Goal: Information Seeking & Learning: Learn about a topic

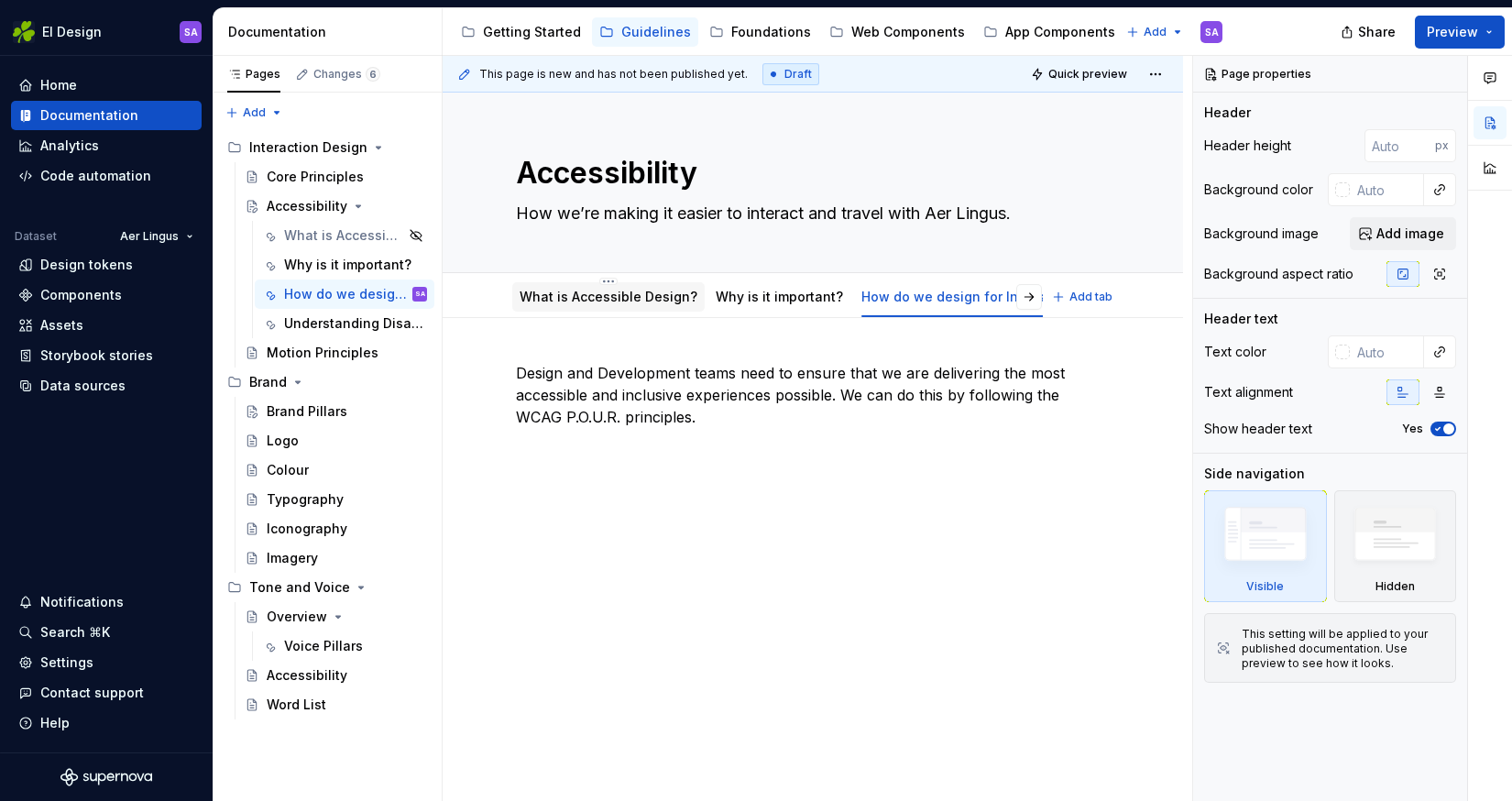
click at [626, 296] on link "What is Accessible Design?" at bounding box center [608, 296] width 178 height 15
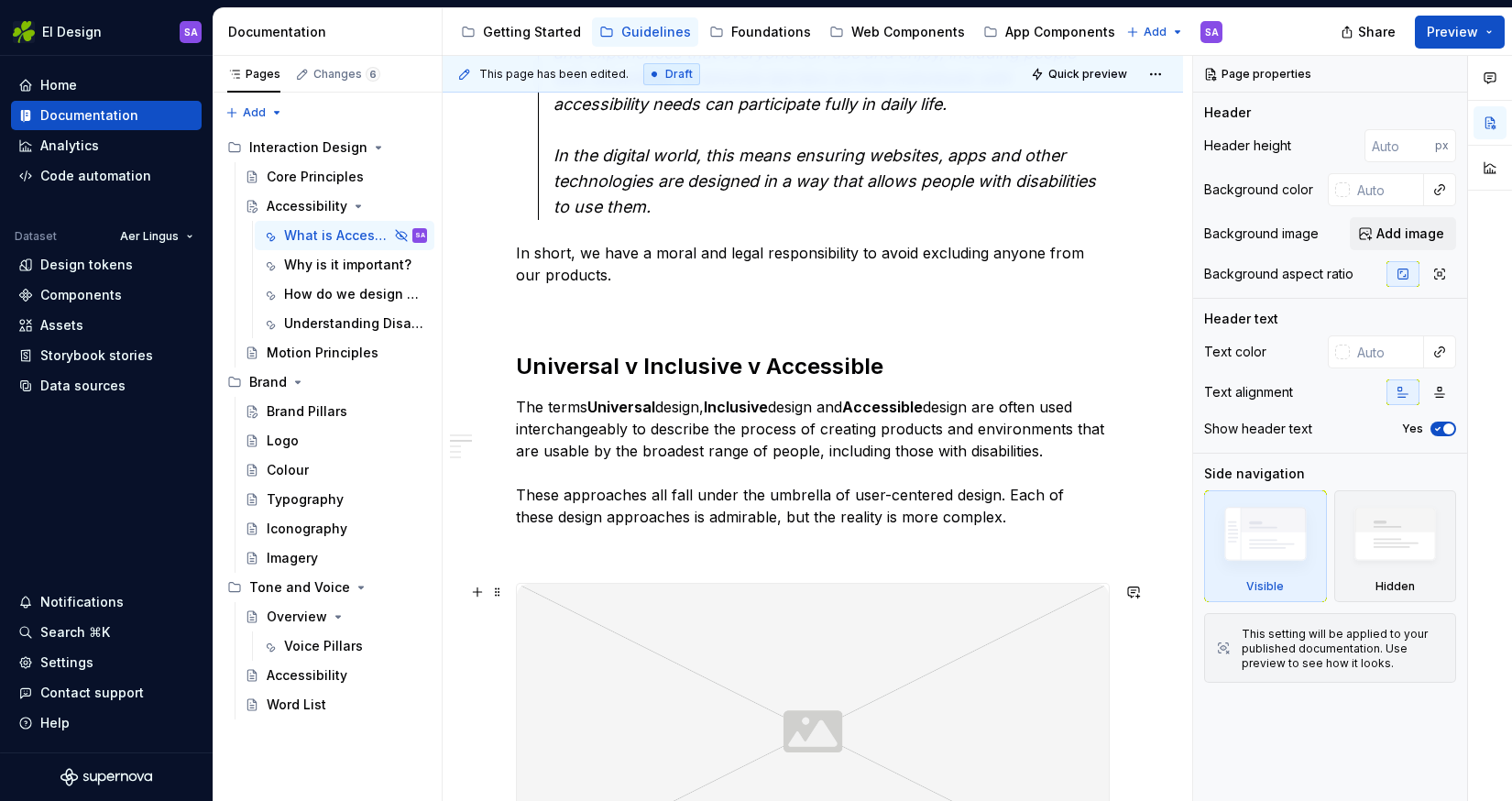
scroll to position [572, 0]
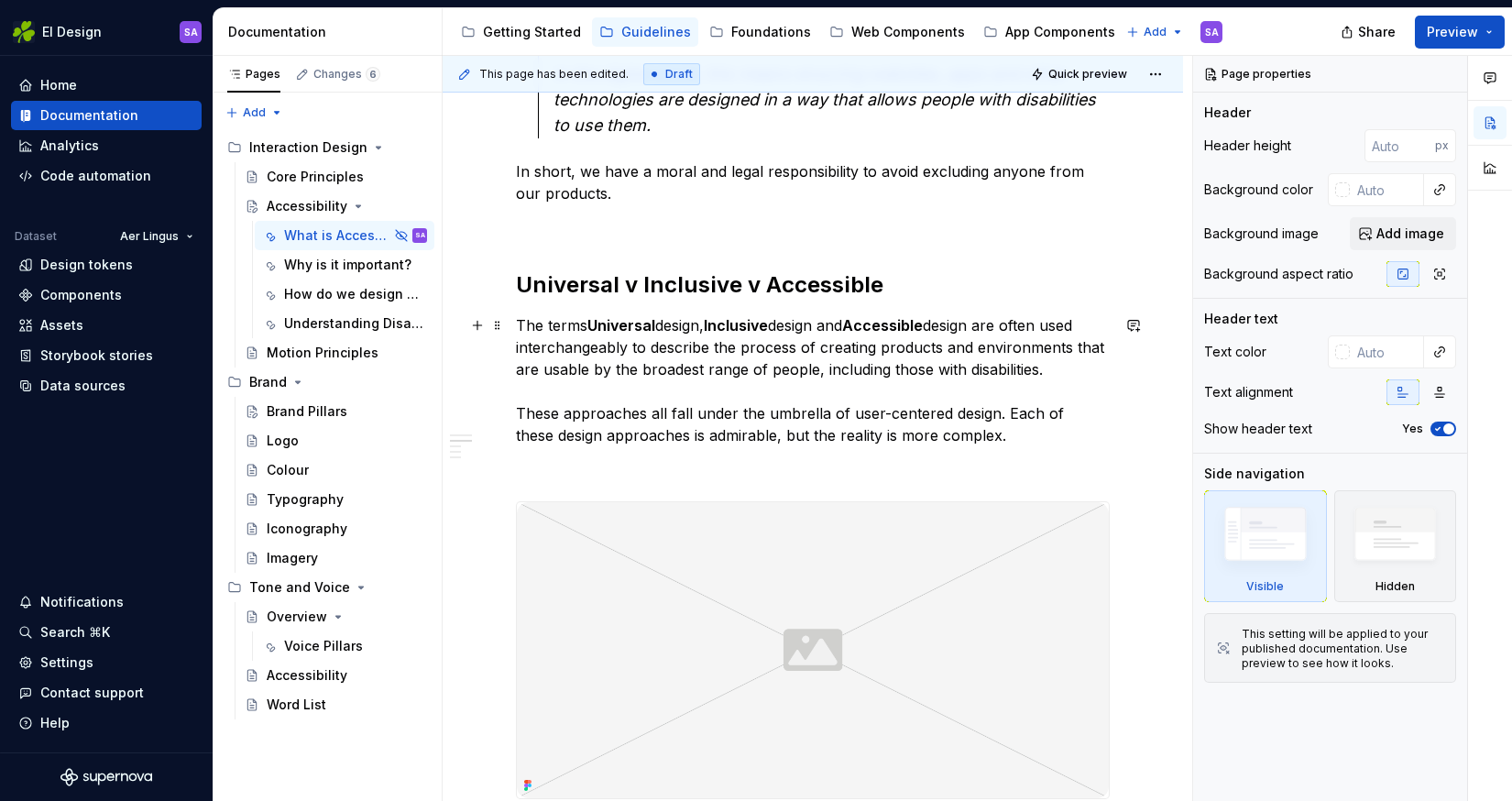
click at [665, 410] on p "The terms Universal design, Inclusive design and Accessible design are often us…" at bounding box center [813, 380] width 594 height 132
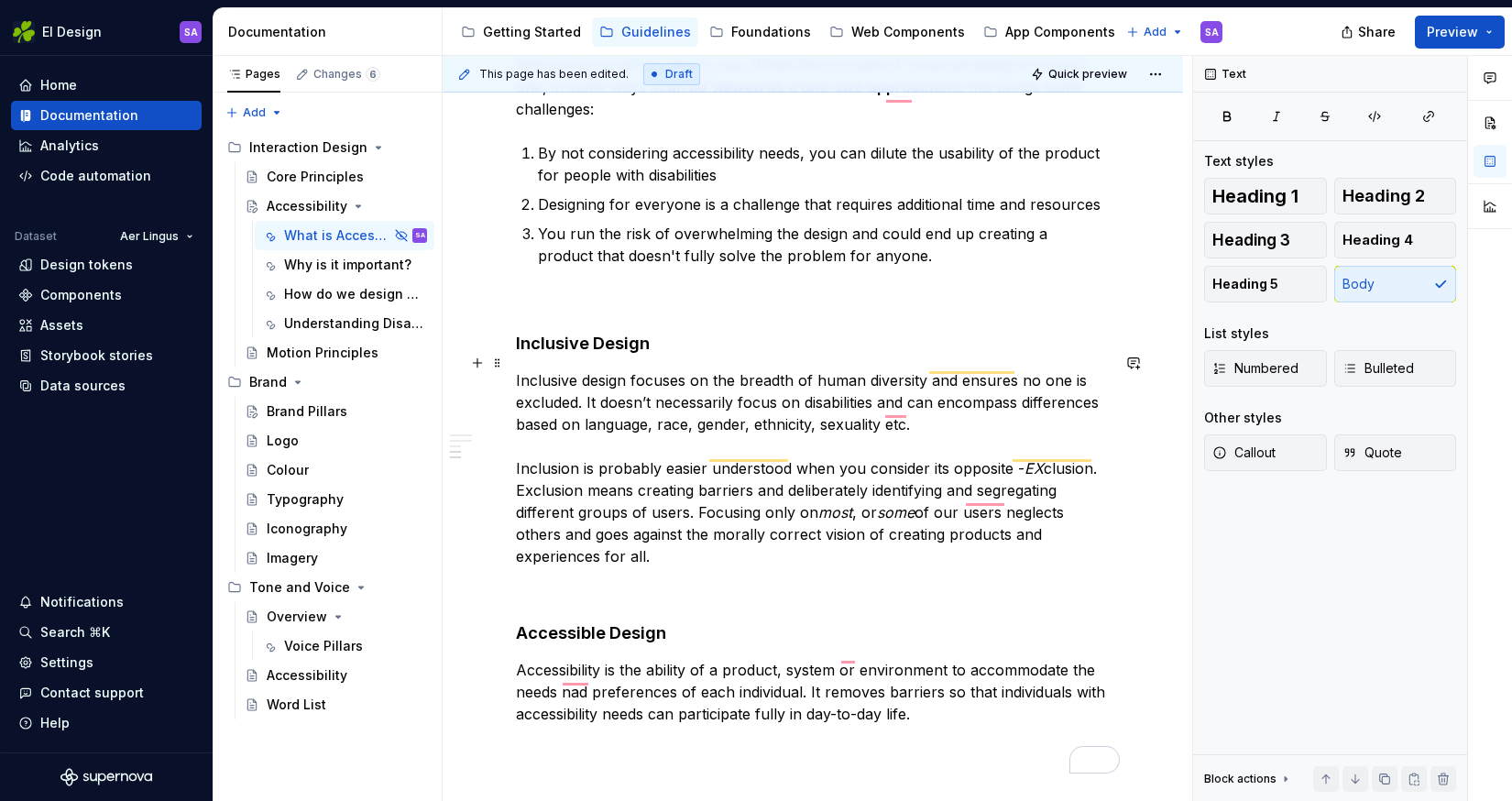
scroll to position [0, 0]
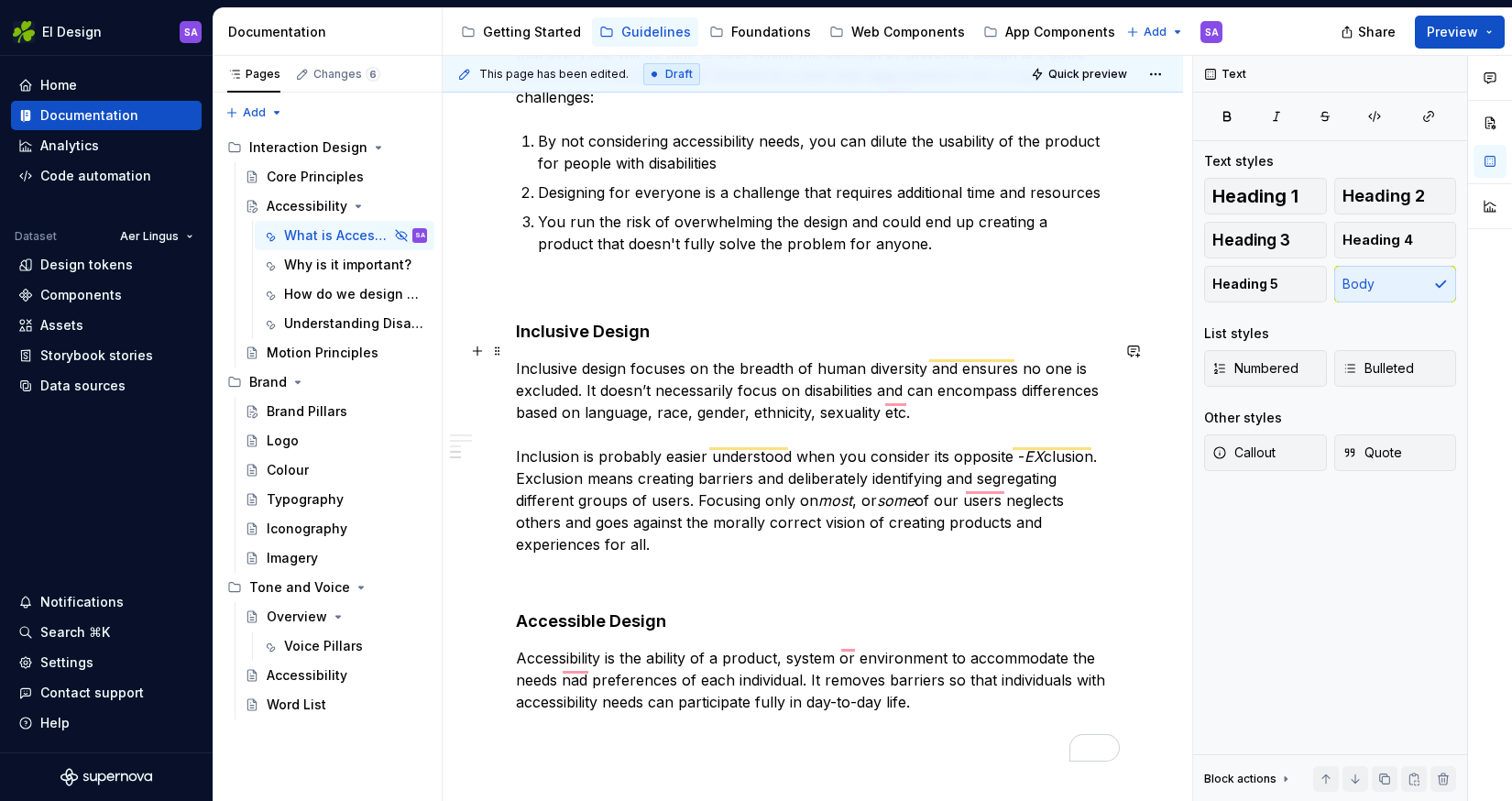
type textarea "*"
click at [582, 434] on p "Inclusive design focuses on the breadth of human diversity and ensures no one i…" at bounding box center [813, 456] width 594 height 198
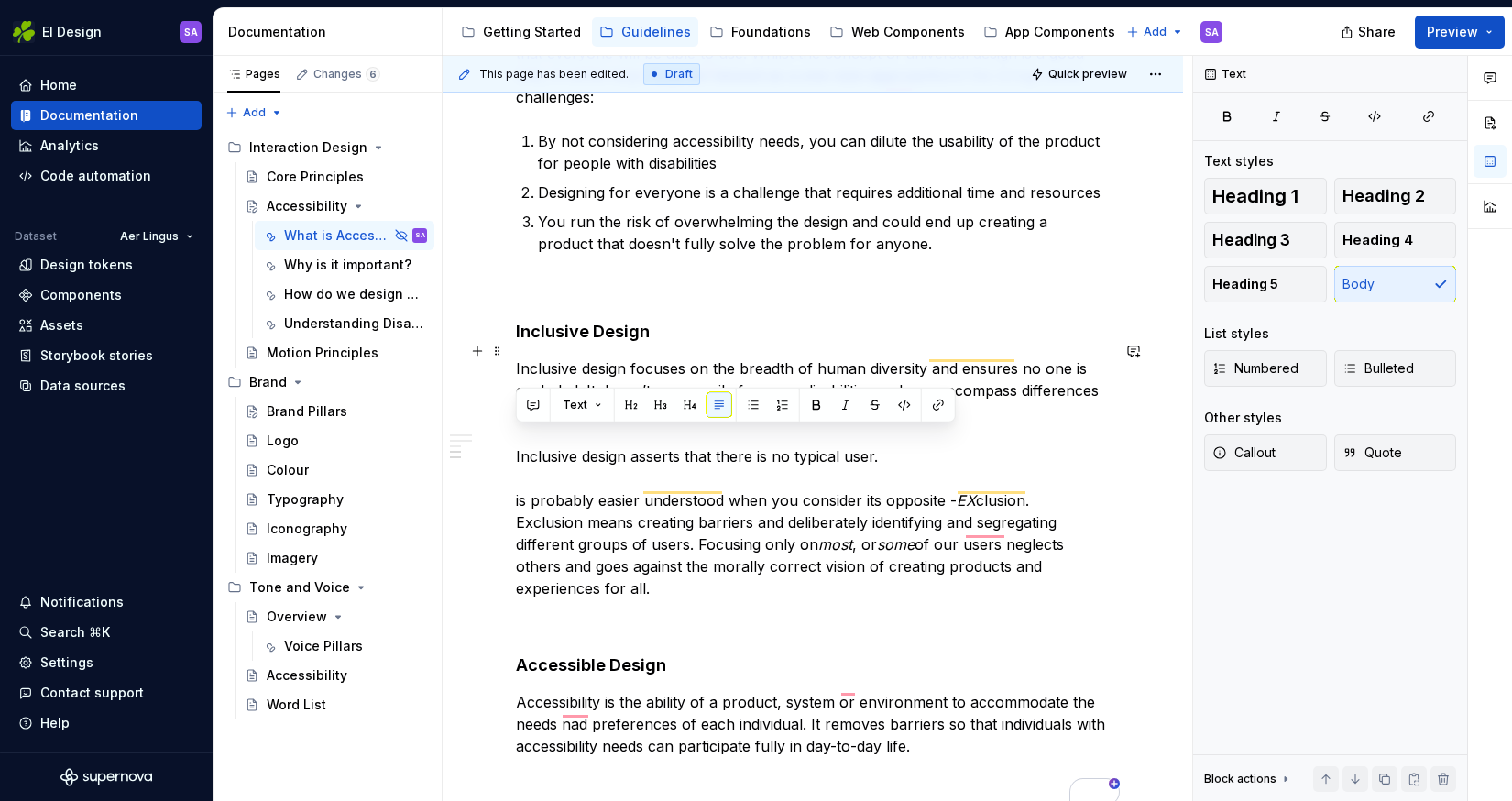
drag, startPoint x: 900, startPoint y: 439, endPoint x: 514, endPoint y: 434, distance: 386.0
copy p "Inclusive design asserts that there is no typical user."
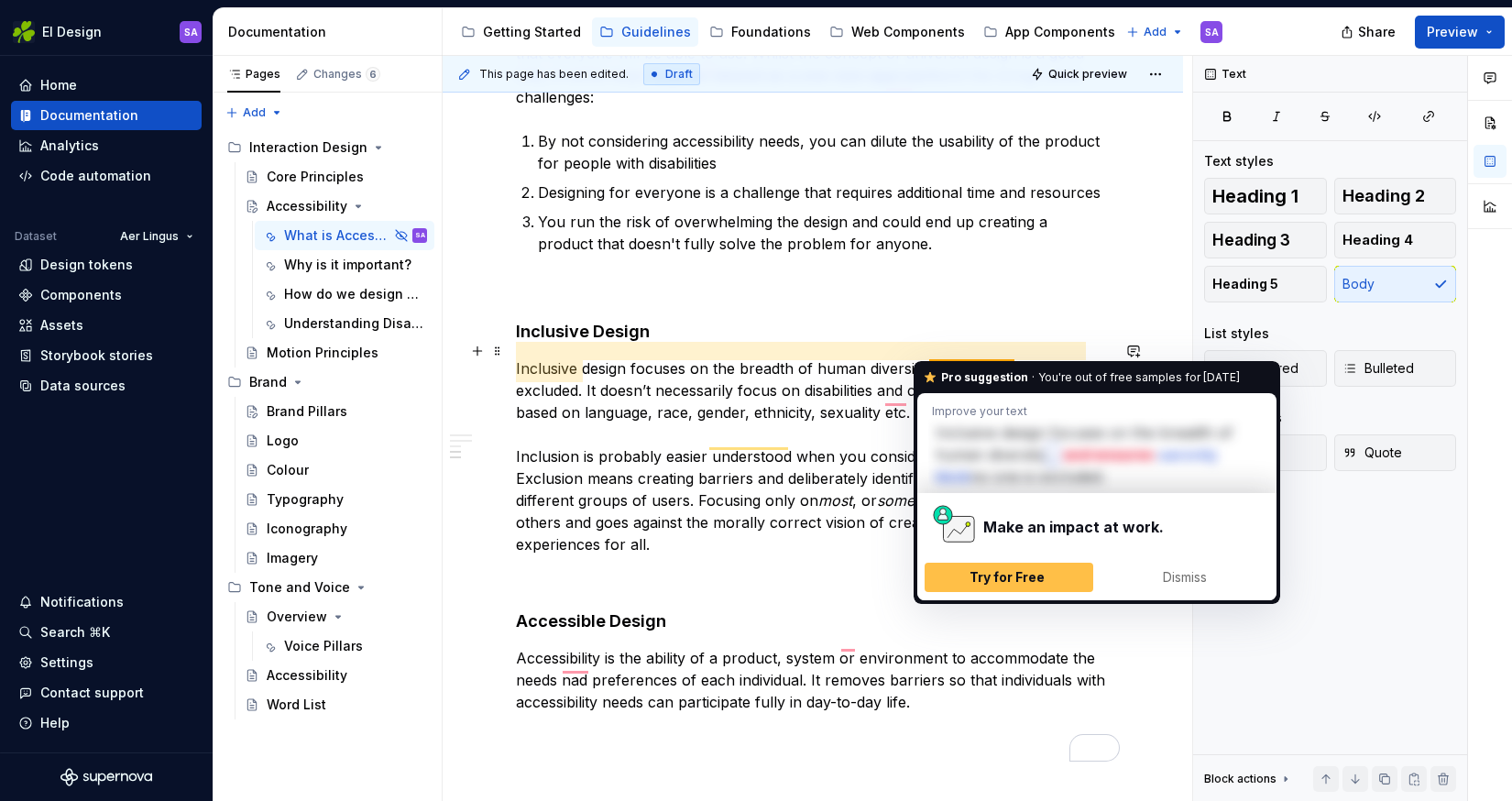
click at [958, 357] on p "Inclusive design focuses on the breadth of human diversity and ensures no one i…" at bounding box center [813, 456] width 594 height 198
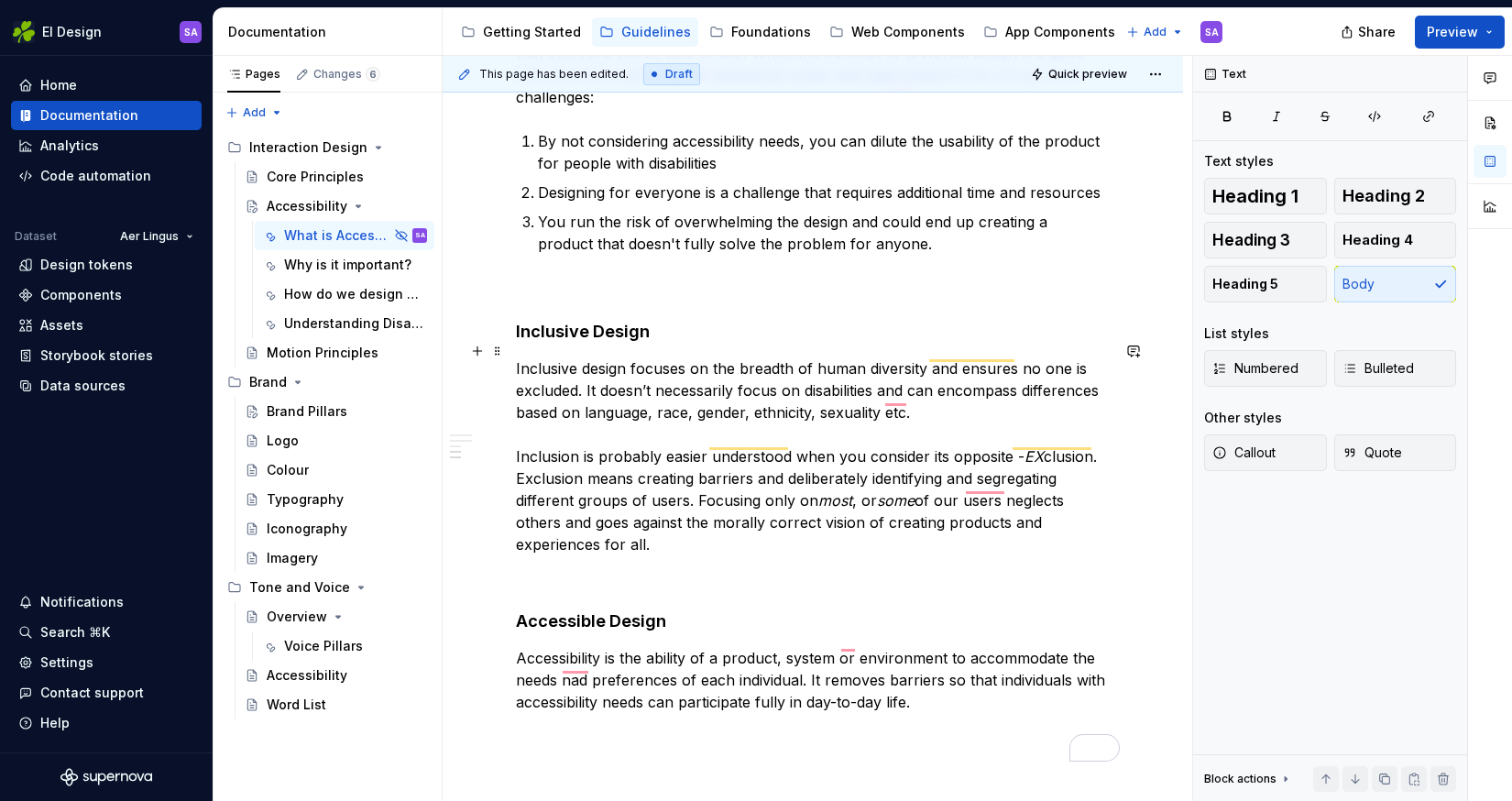
click at [582, 372] on p "Inclusive design focuses on the breadth of human diversity and ensures no one i…" at bounding box center [813, 456] width 594 height 198
click at [923, 357] on p "Inclusive design focuses on the breadth of human diversity and ensures no one i…" at bounding box center [813, 456] width 594 height 198
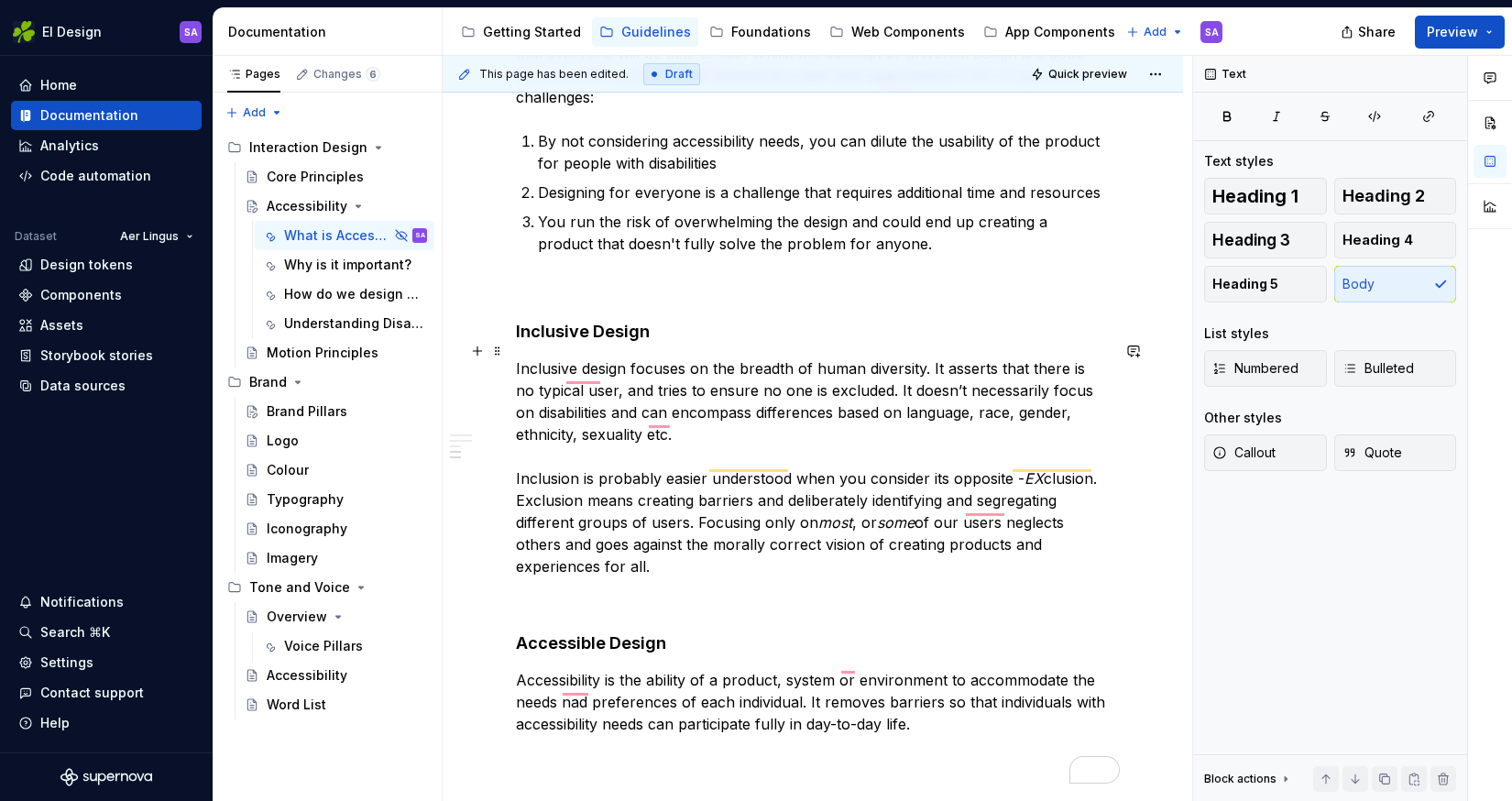
click at [1085, 357] on p "Inclusive design focuses on the breadth of human diversity. It asserts that the…" at bounding box center [813, 466] width 594 height 220
type textarea "*"
